Goal: Transaction & Acquisition: Purchase product/service

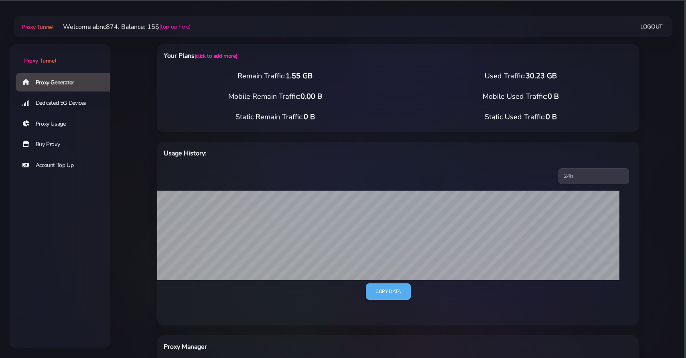
select select "FR"
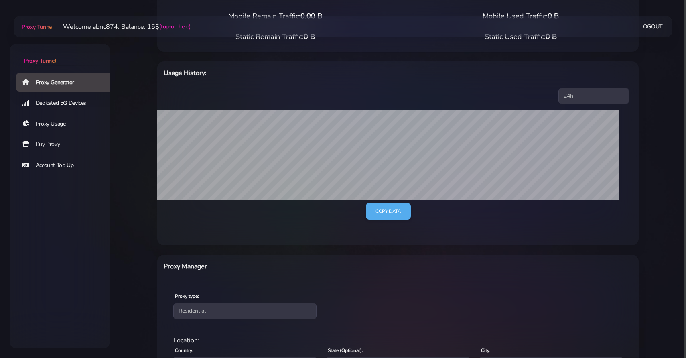
scroll to position [234, 0]
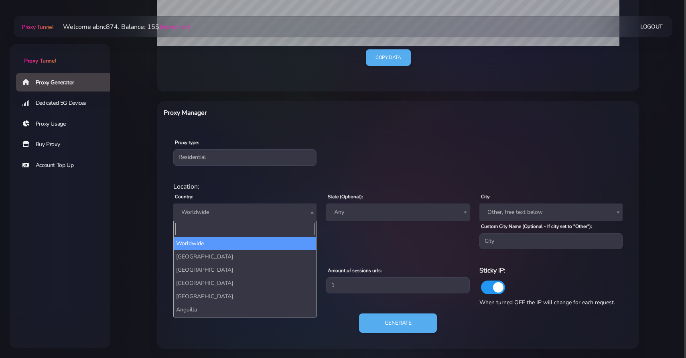
click at [267, 214] on span "Worldwide" at bounding box center [245, 212] width 134 height 11
click at [260, 175] on div "residential Location: Country: Worldwide Andorra United Arab Emirates Afghanist…" at bounding box center [398, 261] width 468 height 173
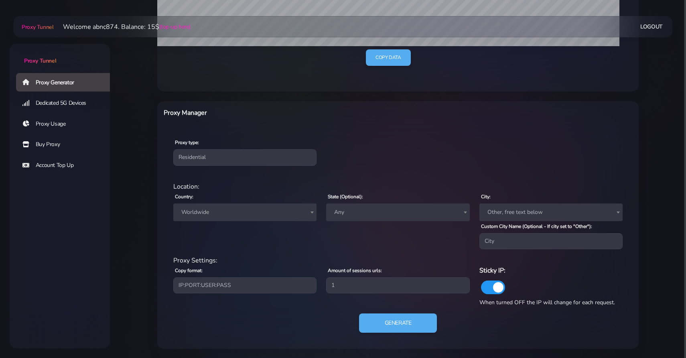
click at [54, 141] on link "Buy Proxy" at bounding box center [66, 144] width 100 height 18
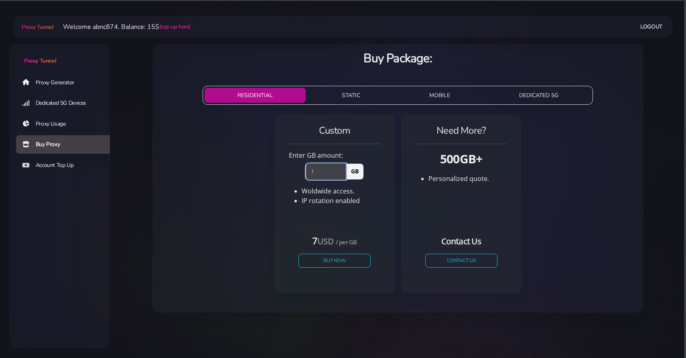
type input "1"
click at [341, 169] on input "1" at bounding box center [326, 171] width 41 height 16
